Goal: Book appointment/travel/reservation

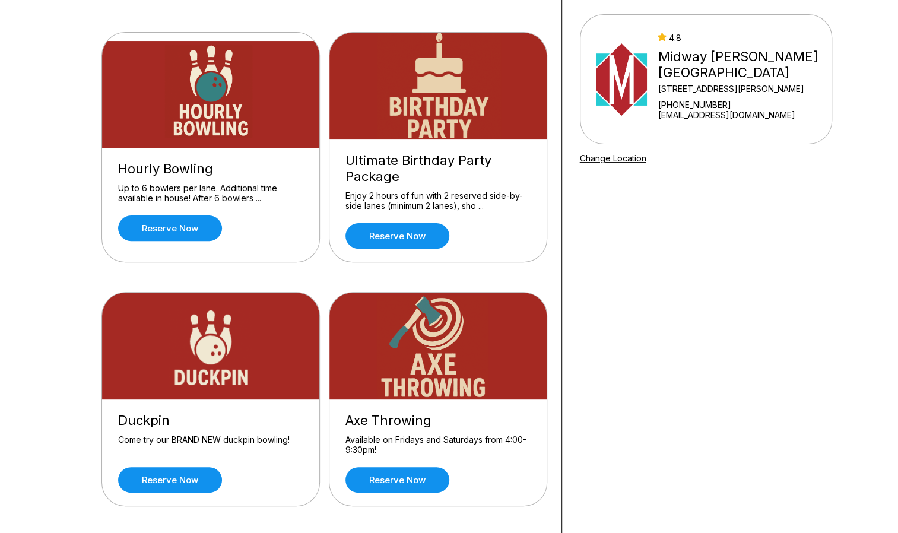
scroll to position [98, 0]
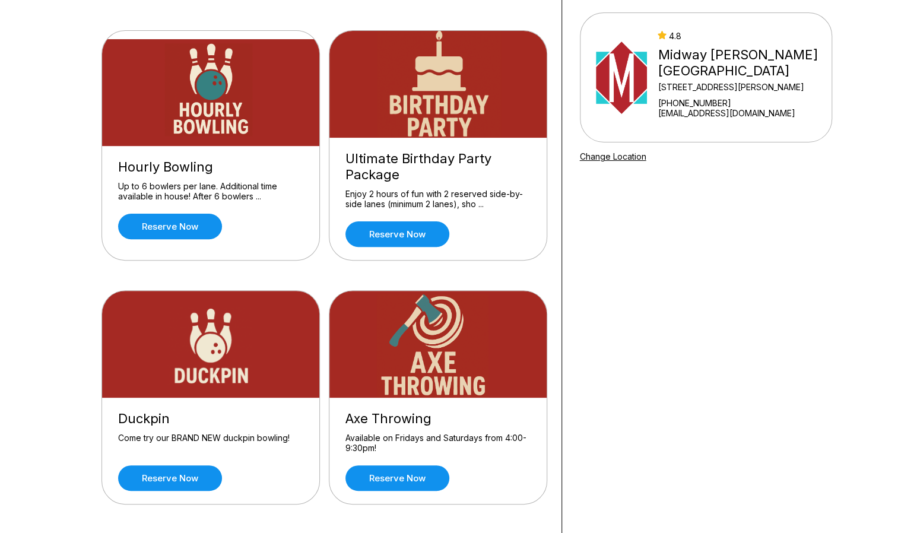
click at [233, 196] on div "Up to 6 bowlers per lane. Additional time available in house! After 6 bowlers .…" at bounding box center [210, 191] width 185 height 21
click at [203, 218] on link "Reserve now" at bounding box center [170, 227] width 104 height 26
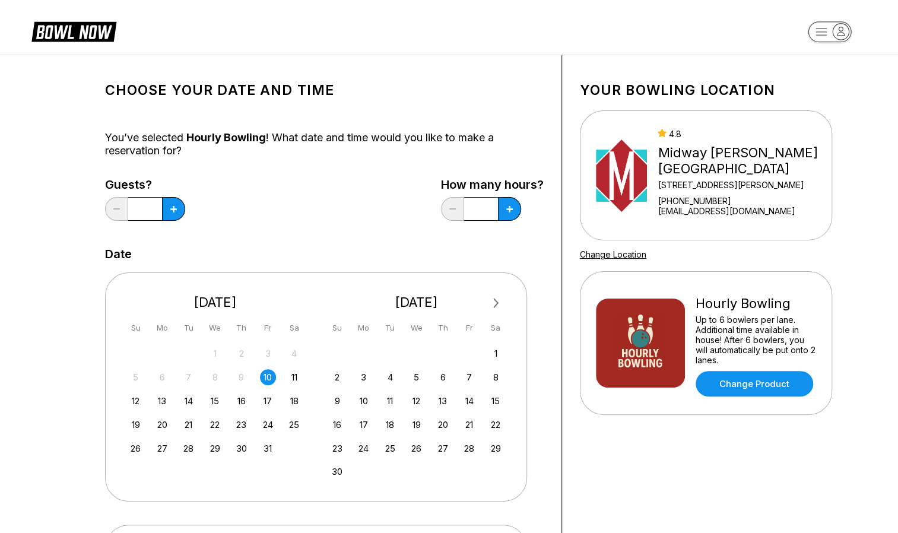
click at [74, 30] on icon at bounding box center [73, 31] width 85 height 23
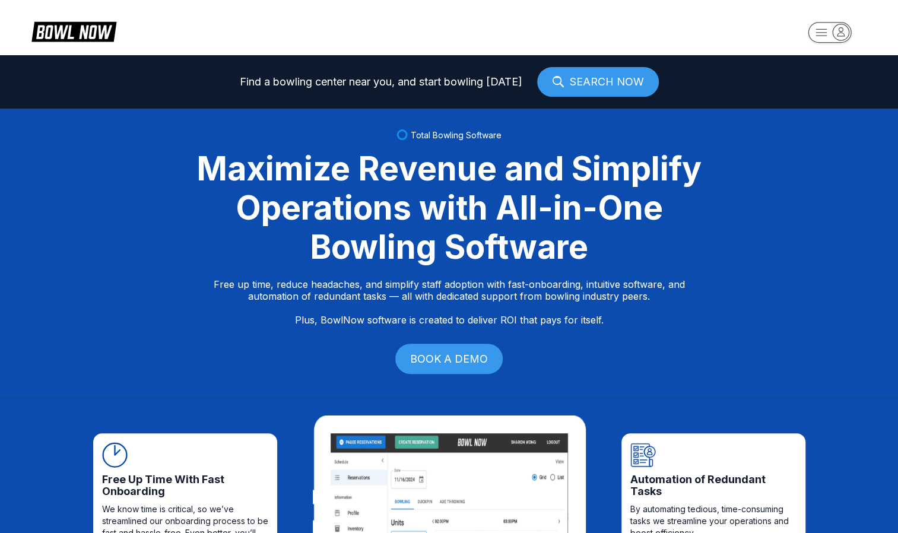
click at [72, 30] on icon at bounding box center [73, 31] width 85 height 23
